Goal: Task Accomplishment & Management: Manage account settings

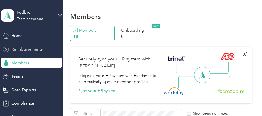
click at [12, 46] on span "Reimbursements" at bounding box center [26, 49] width 31 height 6
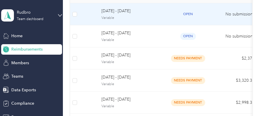
scroll to position [97, 0]
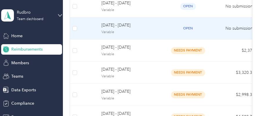
click at [133, 30] on span "Variable" at bounding box center [129, 32] width 57 height 5
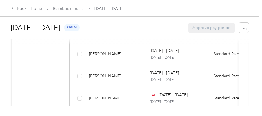
scroll to position [261, 0]
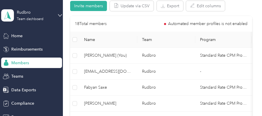
scroll to position [154, 0]
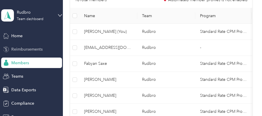
click at [30, 49] on span "Reimbursements" at bounding box center [26, 49] width 31 height 6
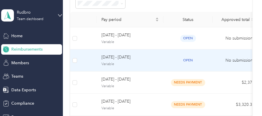
scroll to position [58, 0]
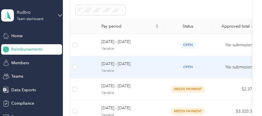
click at [126, 64] on span "[DATE] - [DATE]" at bounding box center [129, 64] width 57 height 6
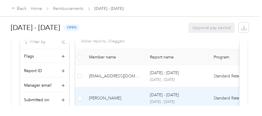
scroll to position [154, 0]
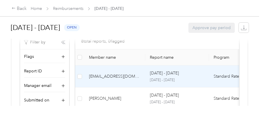
click at [132, 72] on td "[EMAIL_ADDRESS][DOMAIN_NAME]" at bounding box center [114, 76] width 61 height 22
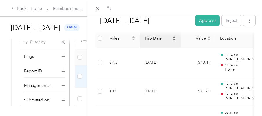
scroll to position [154, 0]
click at [110, 10] on icon at bounding box center [110, 9] width 2 height 2
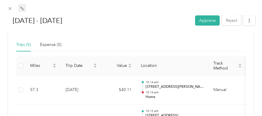
scroll to position [148, 0]
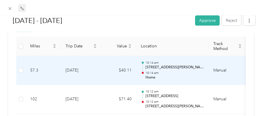
click at [94, 69] on td "[DATE]" at bounding box center [81, 70] width 41 height 29
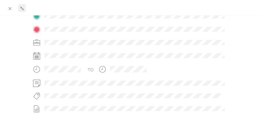
scroll to position [120, 0]
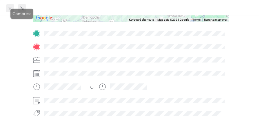
click at [10, 8] on icon at bounding box center [10, 8] width 3 height 3
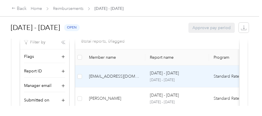
click at [104, 72] on td "[EMAIL_ADDRESS][DOMAIN_NAME]" at bounding box center [114, 76] width 61 height 22
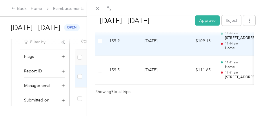
scroll to position [265, 0]
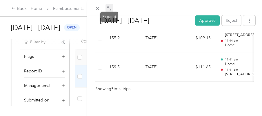
click at [108, 8] on icon at bounding box center [109, 8] width 5 height 5
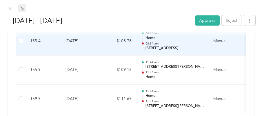
scroll to position [239, 0]
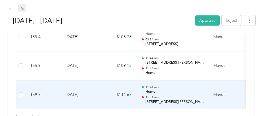
click at [160, 87] on p "11:41 am" at bounding box center [174, 87] width 59 height 4
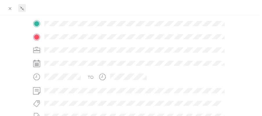
scroll to position [129, 0]
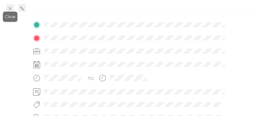
click at [9, 10] on icon at bounding box center [10, 8] width 5 height 5
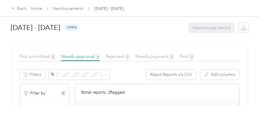
scroll to position [97, 0]
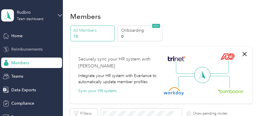
click at [30, 45] on div "Reimbursements" at bounding box center [31, 49] width 61 height 10
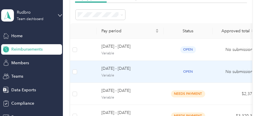
scroll to position [58, 0]
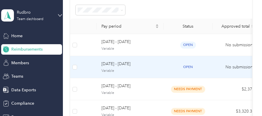
click at [124, 68] on span "Variable" at bounding box center [129, 70] width 57 height 5
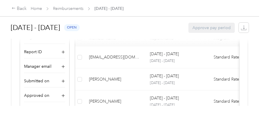
scroll to position [174, 0]
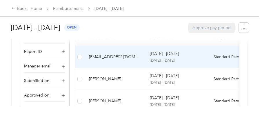
click at [113, 60] on td "[EMAIL_ADDRESS][DOMAIN_NAME]" at bounding box center [114, 57] width 61 height 22
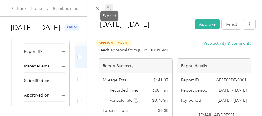
click at [110, 9] on icon at bounding box center [109, 8] width 5 height 5
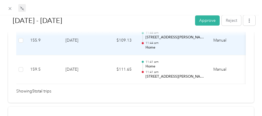
scroll to position [290, 0]
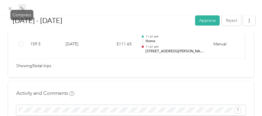
click at [11, 115] on div "Aug 10 - 23, 2025 Approve Reject Needs Approval Needs approval from Timothy Gul…" at bounding box center [129, 116] width 259 height 0
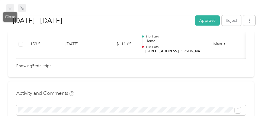
click at [9, 9] on icon at bounding box center [10, 8] width 5 height 5
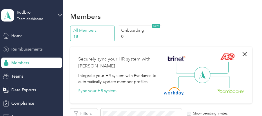
click at [28, 48] on span "Reimbursements" at bounding box center [26, 49] width 31 height 6
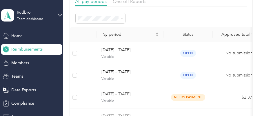
scroll to position [58, 0]
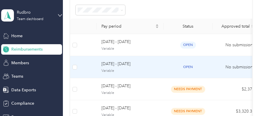
click at [113, 63] on span "[DATE] - [DATE]" at bounding box center [129, 64] width 57 height 6
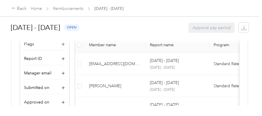
scroll to position [167, 0]
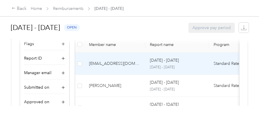
click at [120, 64] on div "[EMAIL_ADDRESS][DOMAIN_NAME]" at bounding box center [115, 63] width 52 height 6
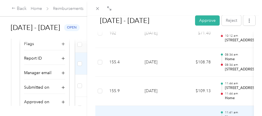
scroll to position [193, 0]
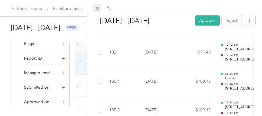
click at [97, 8] on icon at bounding box center [97, 8] width 3 height 3
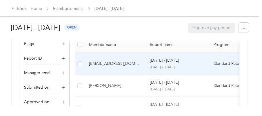
click at [134, 62] on div "[EMAIL_ADDRESS][DOMAIN_NAME]" at bounding box center [115, 63] width 52 height 6
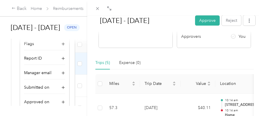
scroll to position [154, 0]
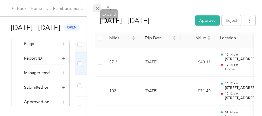
click at [98, 9] on icon at bounding box center [97, 8] width 5 height 5
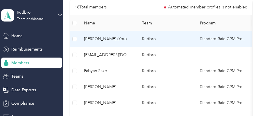
scroll to position [154, 0]
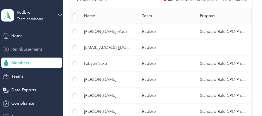
click at [37, 50] on span "Reimbursements" at bounding box center [26, 49] width 31 height 6
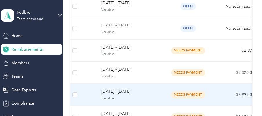
scroll to position [58, 0]
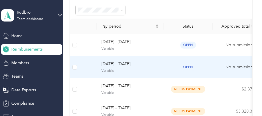
click at [123, 67] on div "[DATE] - [DATE] Variable" at bounding box center [129, 67] width 57 height 12
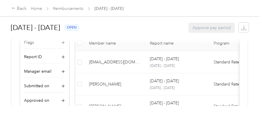
scroll to position [148, 0]
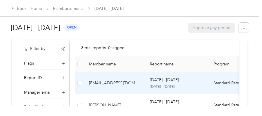
click at [112, 82] on div "[EMAIL_ADDRESS][DOMAIN_NAME]" at bounding box center [115, 83] width 52 height 6
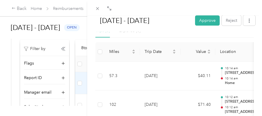
scroll to position [97, 0]
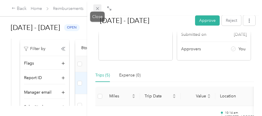
click at [97, 10] on icon at bounding box center [97, 8] width 5 height 5
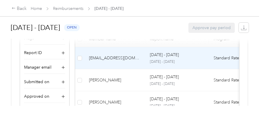
scroll to position [167, 0]
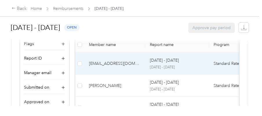
click at [129, 65] on div "[EMAIL_ADDRESS][DOMAIN_NAME]" at bounding box center [115, 63] width 52 height 6
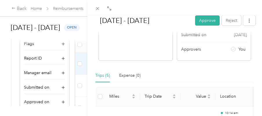
scroll to position [97, 0]
click at [98, 8] on icon at bounding box center [97, 8] width 5 height 5
